Goal: Ask a question

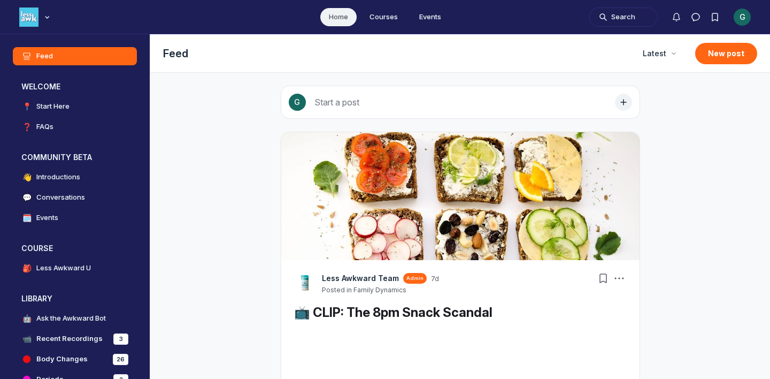
scroll to position [2905, 2049]
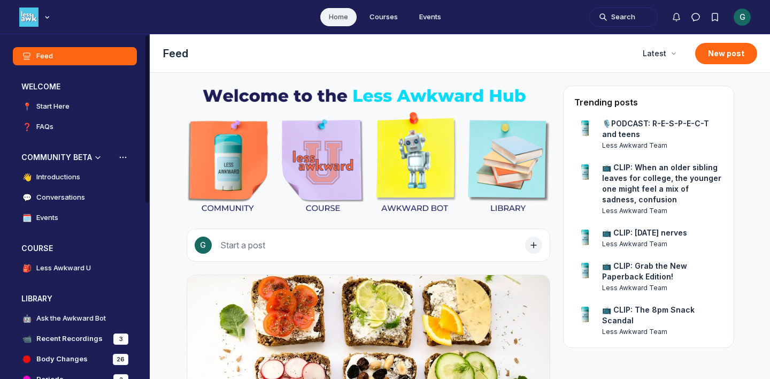
click at [64, 226] on link "🗓️ Events" at bounding box center [75, 218] width 124 height 18
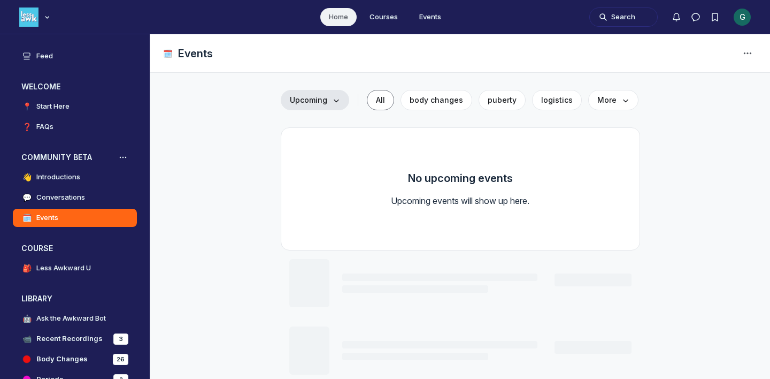
click at [316, 109] on button "Upcoming" at bounding box center [315, 100] width 68 height 20
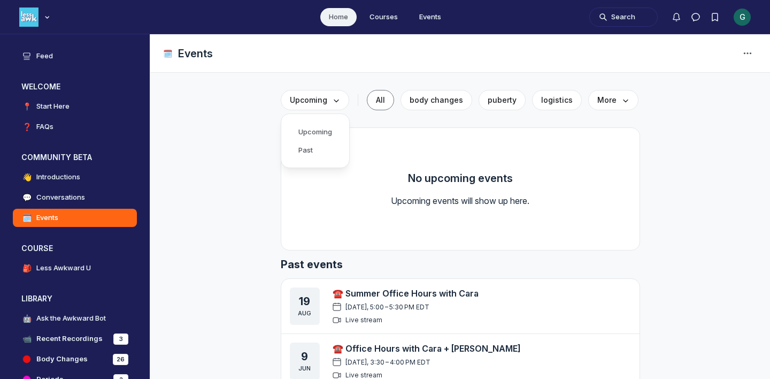
click at [453, 297] on link "☎️ Summer Office Hours with Cara" at bounding box center [406, 293] width 146 height 11
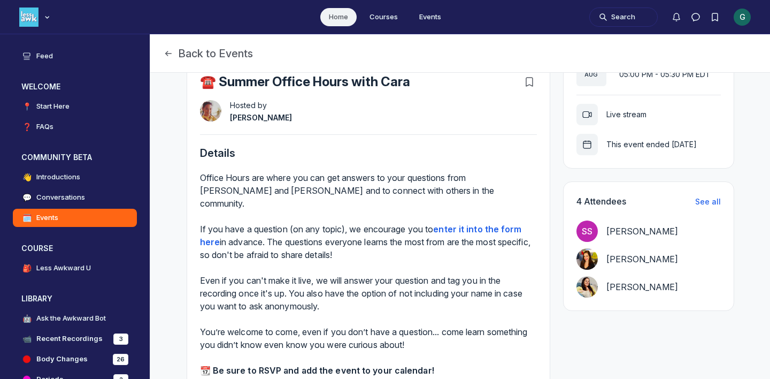
scroll to position [273, 0]
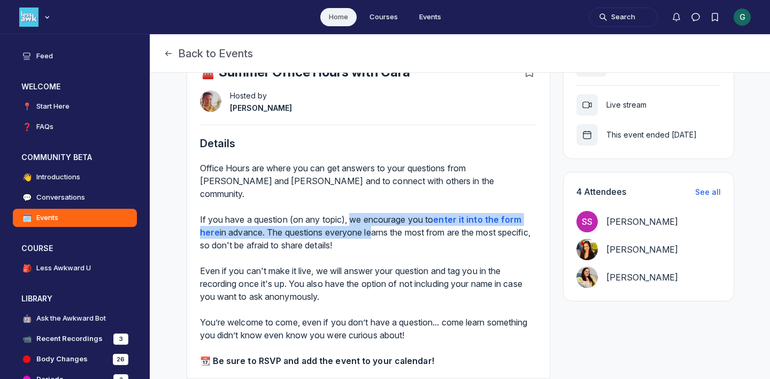
drag, startPoint x: 354, startPoint y: 204, endPoint x: 372, endPoint y: 222, distance: 25.0
click at [372, 222] on div "Office Hours are where you can get answers to your questions from [PERSON_NAME]…" at bounding box center [368, 207] width 337 height 90
click at [361, 212] on div "Office Hours are where you can get answers to your questions from [PERSON_NAME]…" at bounding box center [368, 207] width 337 height 90
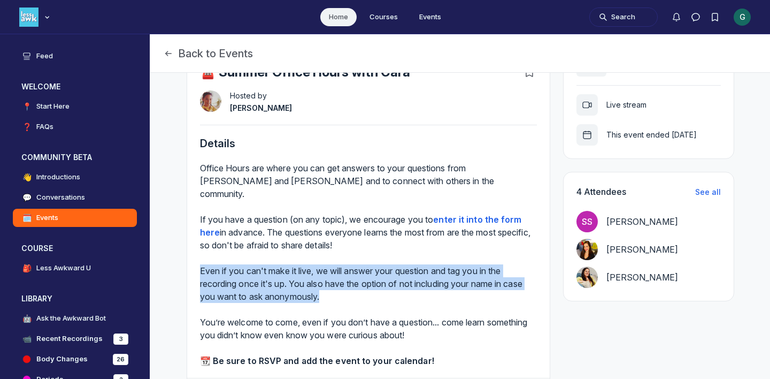
drag, startPoint x: 200, startPoint y: 259, endPoint x: 322, endPoint y: 289, distance: 125.7
click at [322, 289] on div "Even if you can't make it live, we will answer your question and tag you in the…" at bounding box center [368, 283] width 337 height 64
copy div "Even if you can't make it live, we will answer your question and tag you in the…"
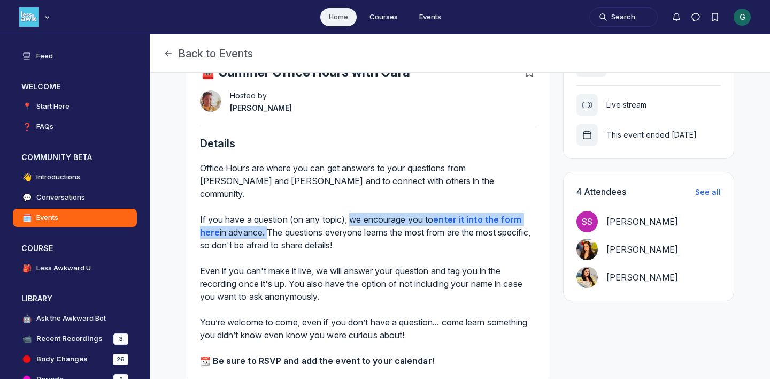
drag, startPoint x: 353, startPoint y: 208, endPoint x: 268, endPoint y: 225, distance: 86.8
click at [268, 225] on div "Office Hours are where you can get answers to your questions from [PERSON_NAME]…" at bounding box center [368, 207] width 337 height 90
copy div "we encourage you to enter it into the form here in advance."
